Goal: Task Accomplishment & Management: Manage account settings

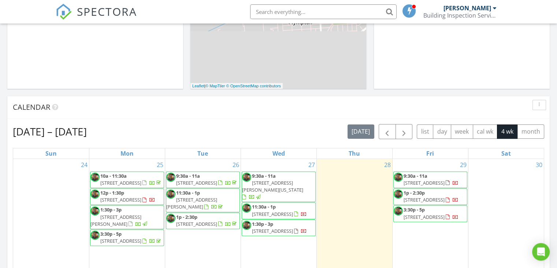
scroll to position [220, 0]
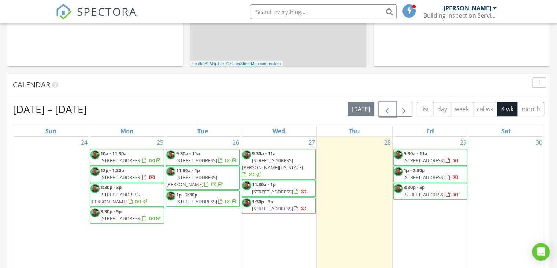
click at [391, 108] on span "button" at bounding box center [387, 109] width 9 height 9
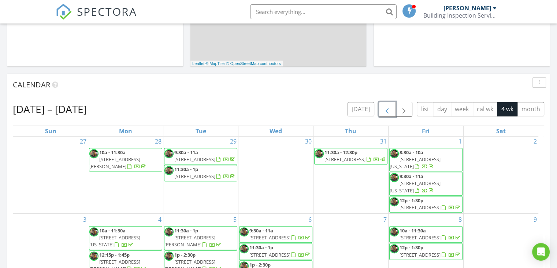
scroll to position [0, 0]
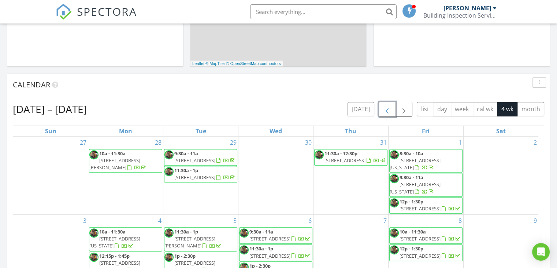
click at [387, 108] on span "button" at bounding box center [387, 109] width 9 height 9
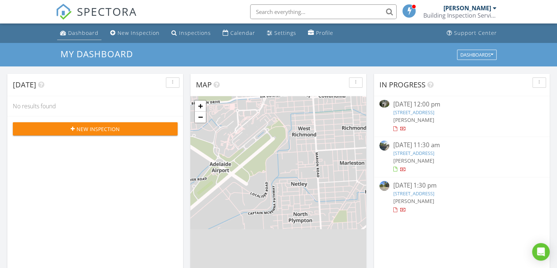
click at [88, 31] on div "Dashboard" at bounding box center [83, 32] width 30 height 7
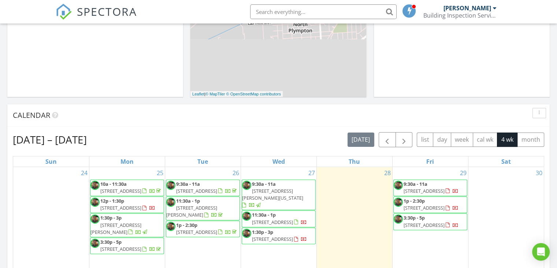
scroll to position [220, 0]
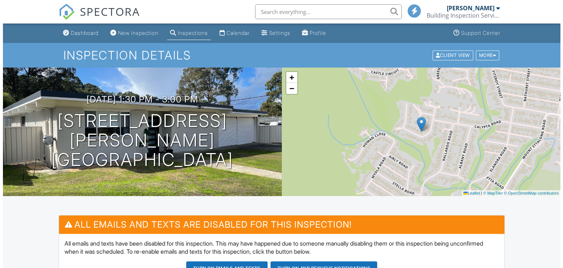
scroll to position [257, 0]
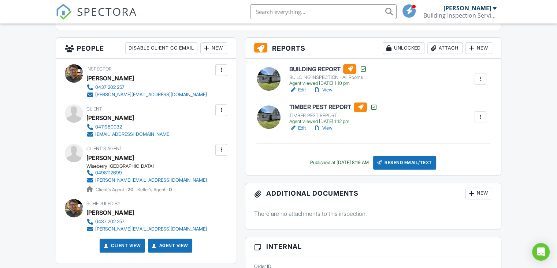
click at [394, 163] on div "Resend Email/Text" at bounding box center [404, 162] width 63 height 14
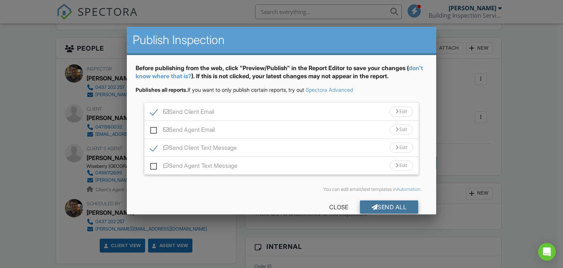
click at [397, 205] on div "Send All" at bounding box center [389, 206] width 59 height 13
